Goal: Obtain resource: Obtain resource

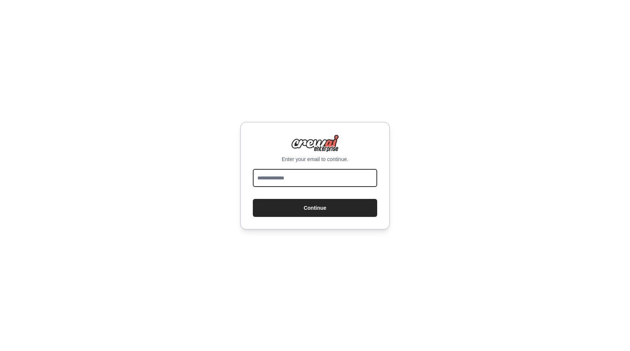
click at [291, 178] on input "email" at bounding box center [315, 178] width 124 height 18
type input "**********"
click at [253, 199] on button "Continue" at bounding box center [315, 208] width 124 height 18
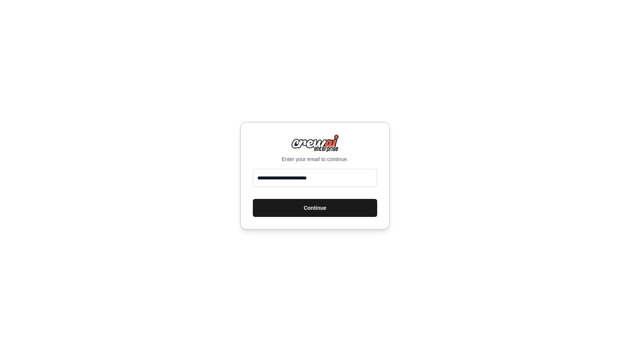
click at [308, 212] on button "Continue" at bounding box center [315, 208] width 124 height 18
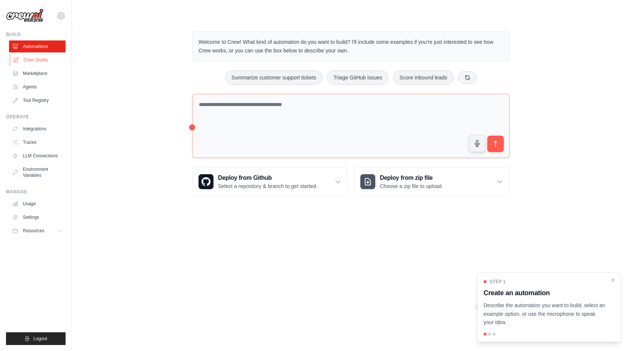
click at [42, 61] on link "Crew Studio" at bounding box center [38, 60] width 57 height 12
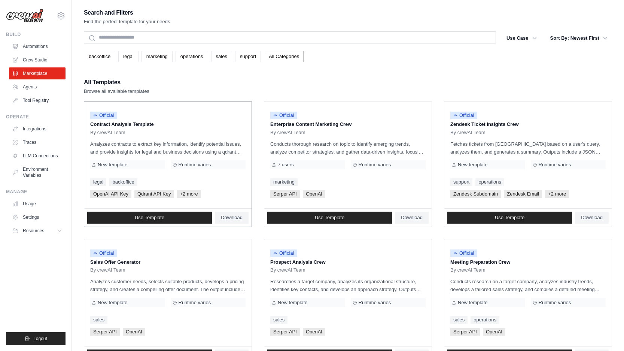
click at [121, 145] on p "Analyzes contracts to extract key information, identify potential issues, and p…" at bounding box center [167, 148] width 155 height 16
click at [155, 215] on span "Use Template" at bounding box center [150, 218] width 30 height 6
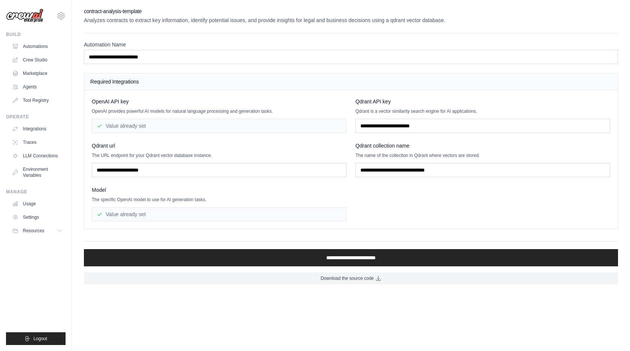
click at [169, 210] on div "Value already set" at bounding box center [219, 214] width 255 height 14
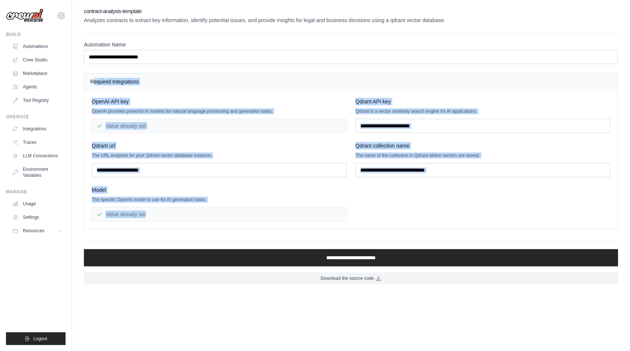
drag, startPoint x: 95, startPoint y: 79, endPoint x: 333, endPoint y: 230, distance: 281.9
click at [332, 231] on div "**********" at bounding box center [351, 145] width 534 height 277
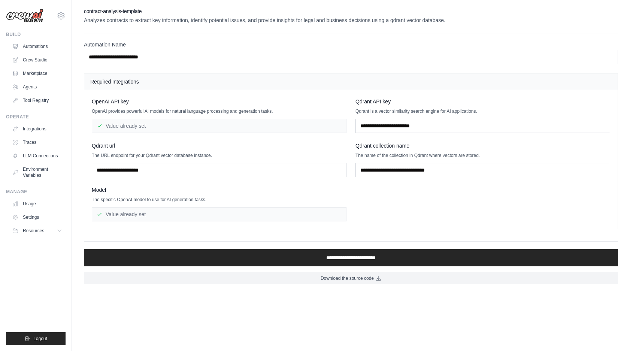
click at [330, 216] on div "Value already set" at bounding box center [219, 214] width 255 height 14
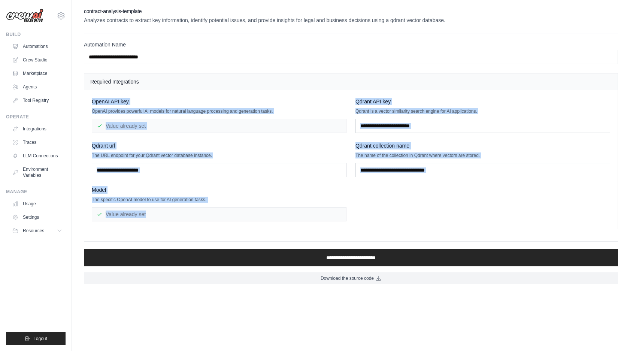
drag, startPoint x: 94, startPoint y: 101, endPoint x: 268, endPoint y: 232, distance: 218.2
click at [268, 232] on div "**********" at bounding box center [351, 145] width 534 height 277
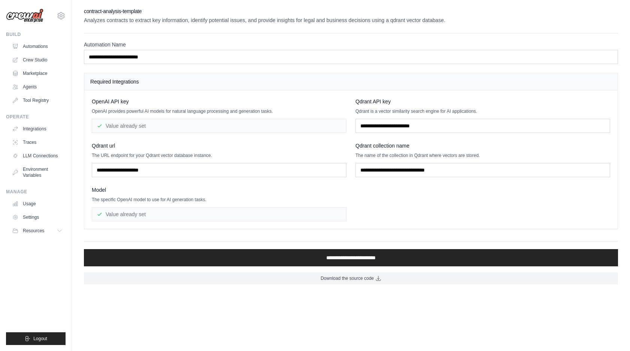
click at [280, 212] on div "Value already set" at bounding box center [219, 214] width 255 height 14
click at [161, 160] on div "Qdrant url The URL endpoint for your Qdrant vector database instance." at bounding box center [219, 159] width 255 height 35
click at [161, 158] on div "Qdrant url The URL endpoint for your Qdrant vector database instance." at bounding box center [219, 159] width 255 height 35
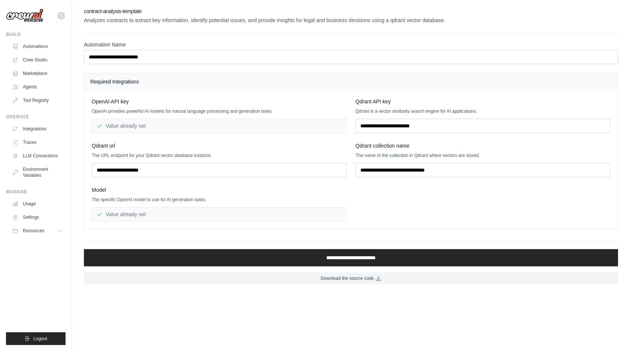
click at [153, 221] on div "Value already set" at bounding box center [219, 214] width 255 height 14
click at [156, 207] on div "Value already set" at bounding box center [219, 214] width 255 height 14
click at [43, 75] on link "Marketplace" at bounding box center [38, 73] width 57 height 12
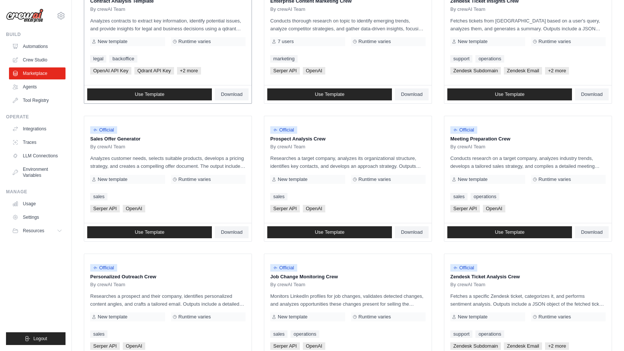
scroll to position [343, 0]
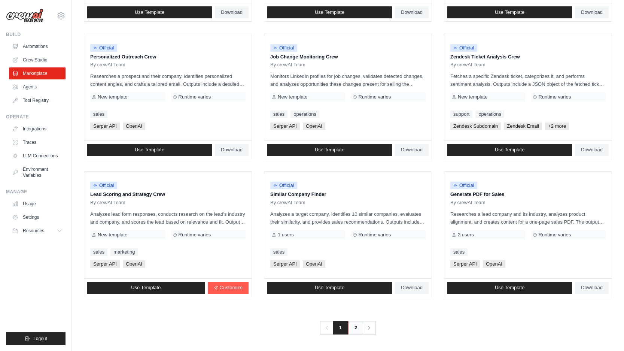
click at [355, 327] on link "2" at bounding box center [355, 327] width 15 height 13
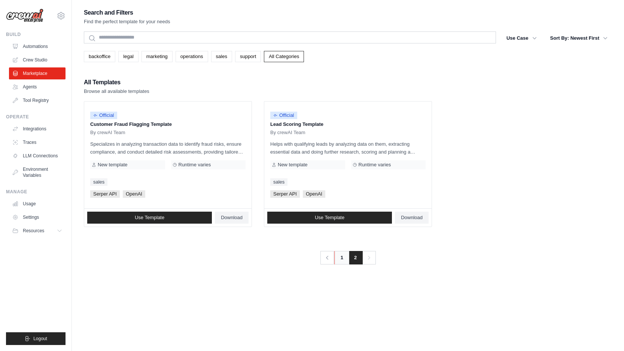
click at [343, 259] on link "1" at bounding box center [341, 257] width 15 height 13
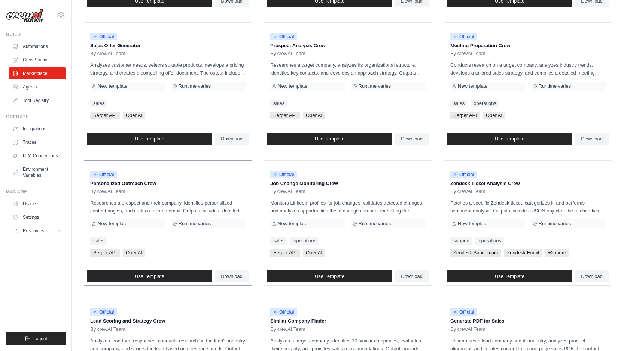
scroll to position [116, 0]
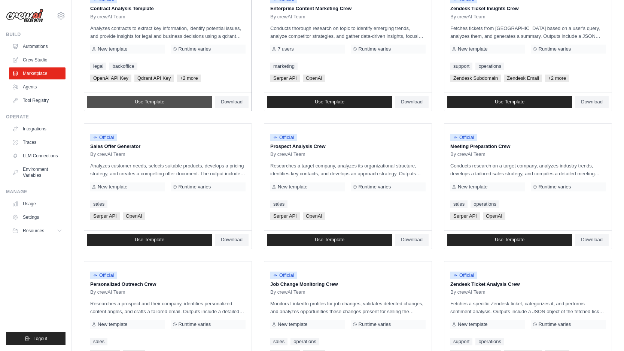
click at [166, 101] on link "Use Template" at bounding box center [149, 102] width 125 height 12
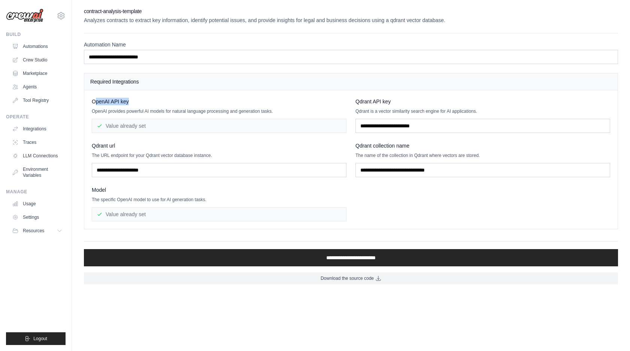
drag, startPoint x: 97, startPoint y: 102, endPoint x: 184, endPoint y: 105, distance: 86.9
click at [184, 105] on div "OpenAI API key" at bounding box center [219, 101] width 255 height 7
drag, startPoint x: 99, startPoint y: 102, endPoint x: 150, endPoint y: 133, distance: 59.9
click at [150, 133] on div "OpenAI API key OpenAI provides powerful AI models for natural language processi…" at bounding box center [351, 160] width 518 height 124
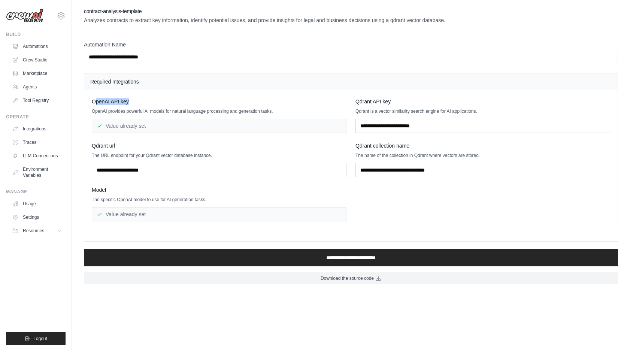
click at [150, 133] on div "OpenAI API key OpenAI provides powerful AI models for natural language processi…" at bounding box center [351, 160] width 518 height 124
drag, startPoint x: 94, startPoint y: 80, endPoint x: 197, endPoint y: 219, distance: 173.8
click at [197, 219] on div "Required Integrations OpenAI API key OpenAI provides powerful AI models for nat…" at bounding box center [351, 151] width 534 height 156
click at [197, 219] on div "Value already set" at bounding box center [219, 214] width 255 height 14
drag, startPoint x: 93, startPoint y: 100, endPoint x: 151, endPoint y: 109, distance: 58.0
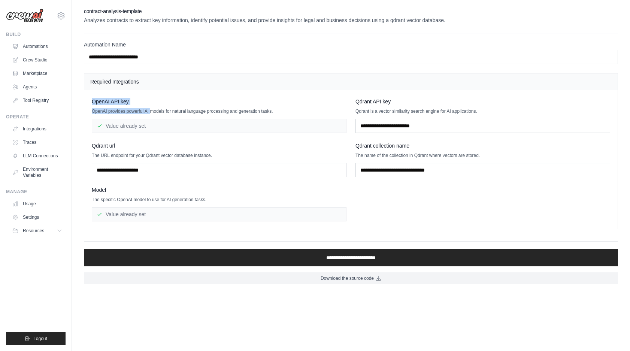
click at [151, 109] on div "OpenAI API key OpenAI provides powerful AI models for natural language processi…" at bounding box center [219, 115] width 255 height 35
click at [151, 109] on p "OpenAI provides powerful AI models for natural language processing and generati…" at bounding box center [219, 111] width 255 height 6
click at [368, 116] on div "Qdrant API key Qdrant is a vector similarity search engine for AI applications." at bounding box center [482, 115] width 255 height 35
click at [375, 134] on div "OpenAI API key OpenAI provides powerful AI models for natural language processi…" at bounding box center [351, 160] width 518 height 124
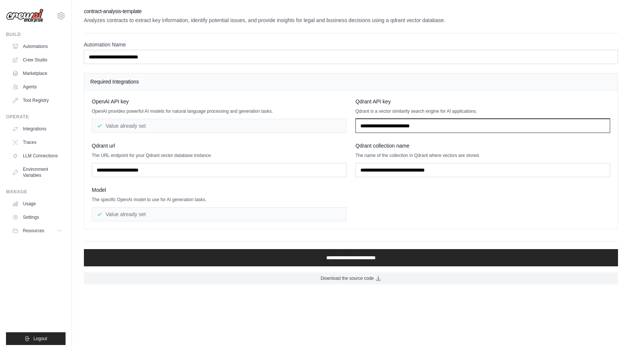
click at [390, 125] on input "text" at bounding box center [482, 126] width 255 height 14
click at [356, 191] on div "OpenAI API key OpenAI provides powerful AI models for natural language processi…" at bounding box center [351, 160] width 518 height 124
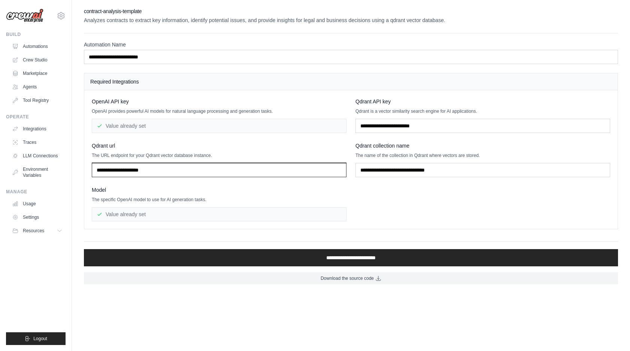
click at [251, 169] on input "text" at bounding box center [219, 170] width 255 height 14
click at [221, 207] on div "Value already set" at bounding box center [219, 214] width 255 height 14
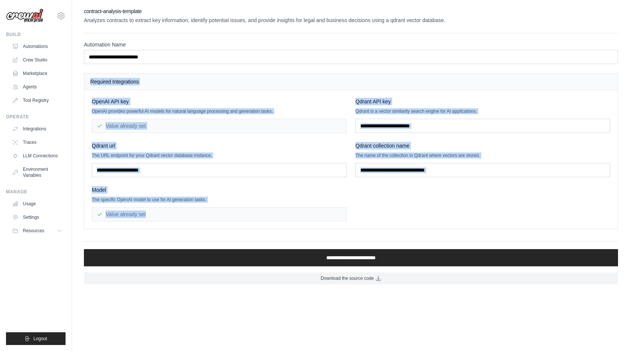
drag, startPoint x: 79, startPoint y: 74, endPoint x: 448, endPoint y: 246, distance: 407.9
click at [448, 247] on div "**********" at bounding box center [351, 145] width 558 height 277
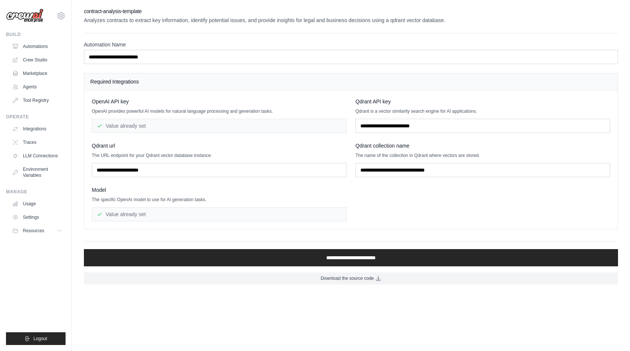
click at [421, 228] on div "OpenAI API key OpenAI provides powerful AI models for natural language processi…" at bounding box center [350, 159] width 533 height 139
click at [24, 70] on link "Marketplace" at bounding box center [38, 73] width 57 height 12
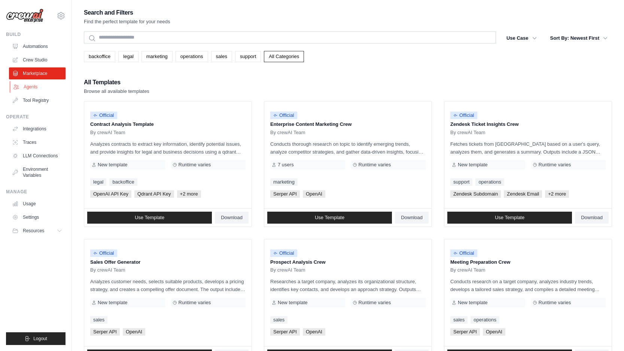
click at [26, 85] on link "Agents" at bounding box center [38, 87] width 57 height 12
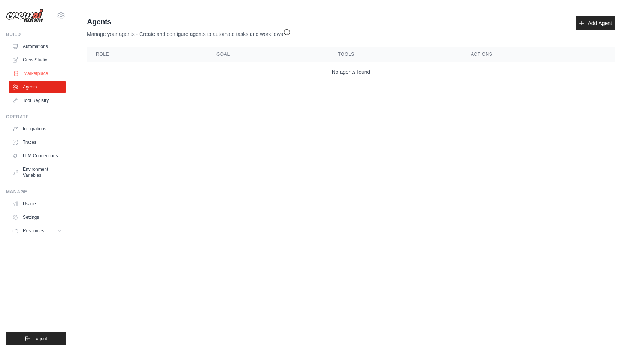
click at [37, 69] on link "Marketplace" at bounding box center [38, 73] width 57 height 12
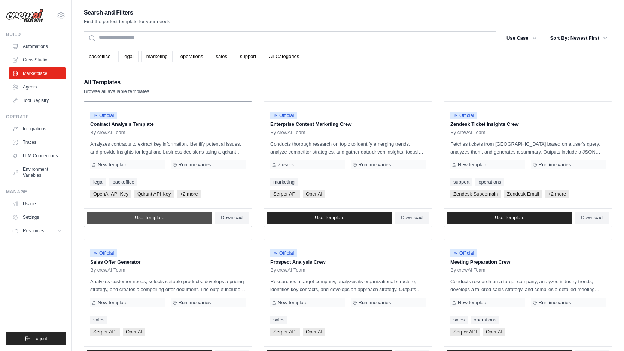
click at [156, 217] on span "Use Template" at bounding box center [150, 218] width 30 height 6
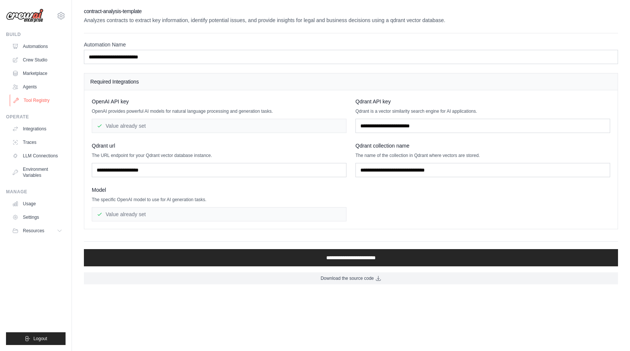
click at [43, 95] on link "Tool Registry" at bounding box center [38, 100] width 57 height 12
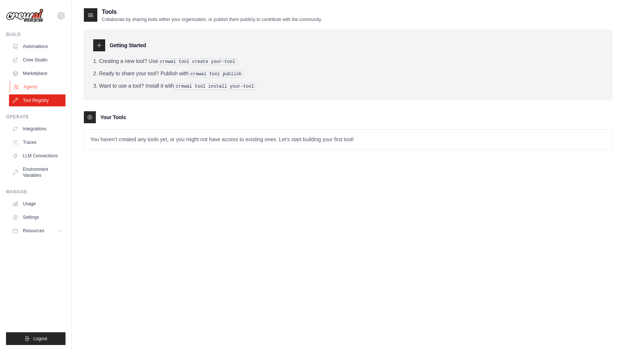
click at [52, 81] on link "Agents" at bounding box center [38, 87] width 57 height 12
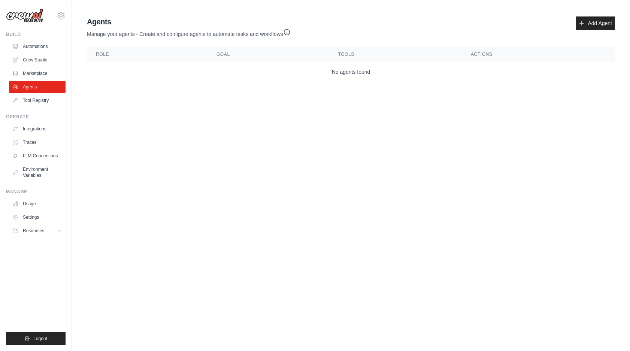
click at [50, 67] on ul "Automations Crew Studio Marketplace Agents Tool Registry" at bounding box center [37, 73] width 57 height 66
click at [51, 72] on link "Marketplace" at bounding box center [38, 73] width 57 height 12
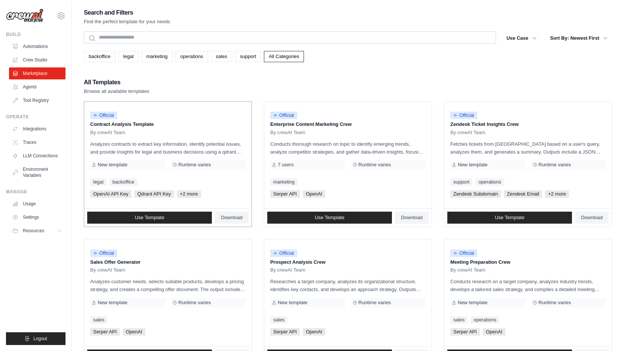
click at [203, 140] on p "Analyzes contracts to extract key information, identify potential issues, and p…" at bounding box center [167, 148] width 155 height 16
drag, startPoint x: 91, startPoint y: 124, endPoint x: 153, endPoint y: 124, distance: 62.2
click at [153, 124] on p "Contract Analysis Template" at bounding box center [167, 124] width 155 height 7
click at [203, 121] on p "Contract Analysis Template" at bounding box center [167, 124] width 155 height 7
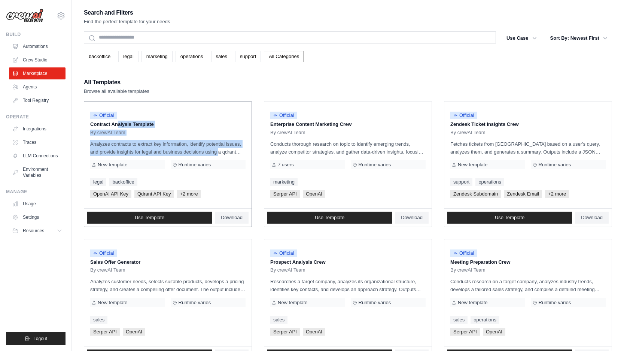
drag, startPoint x: 91, startPoint y: 122, endPoint x: 199, endPoint y: 151, distance: 110.9
click at [199, 151] on div "Official Contract Analysis Template By crewAI Team Analyzes contracts to extrac…" at bounding box center [167, 155] width 167 height 107
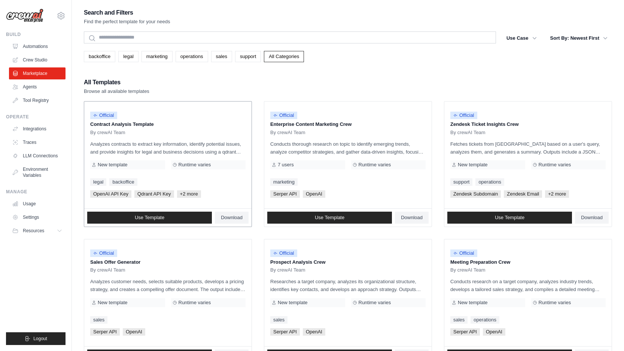
click at [211, 149] on p "Analyzes contracts to extract key information, identify potential issues, and p…" at bounding box center [167, 148] width 155 height 16
click at [102, 218] on link "Use Template" at bounding box center [149, 218] width 125 height 12
